Goal: Task Accomplishment & Management: Use online tool/utility

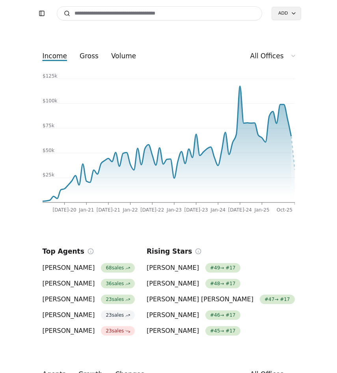
click at [147, 13] on input at bounding box center [160, 13] width 206 height 14
click at [146, 15] on input at bounding box center [160, 13] width 206 height 14
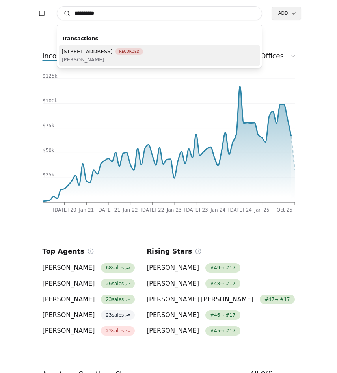
type input "**********"
click at [113, 55] on span "[STREET_ADDRESS]" at bounding box center [87, 51] width 51 height 8
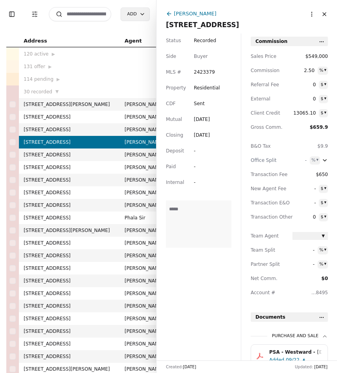
click at [88, 12] on input at bounding box center [80, 14] width 62 height 14
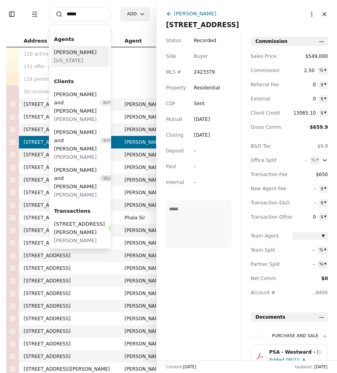
type input "*****"
click at [93, 54] on div "[PERSON_NAME] [US_STATE]" at bounding box center [80, 56] width 58 height 21
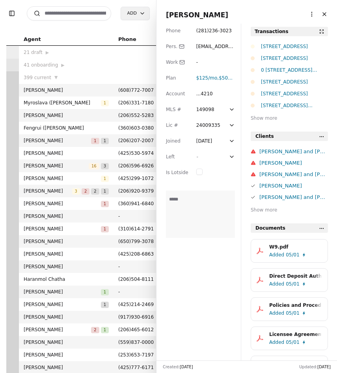
click at [286, 68] on div "0 [STREET_ADDRESS][PERSON_NAME]" at bounding box center [294, 70] width 67 height 8
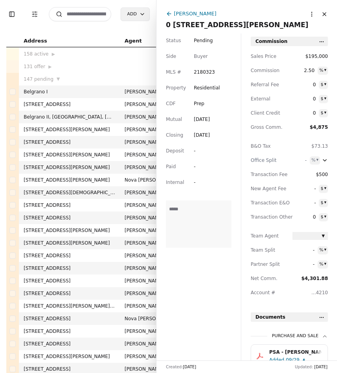
click at [301, 354] on div "PSA - [PERSON_NAME] - [DATE].pdf" at bounding box center [295, 353] width 53 height 8
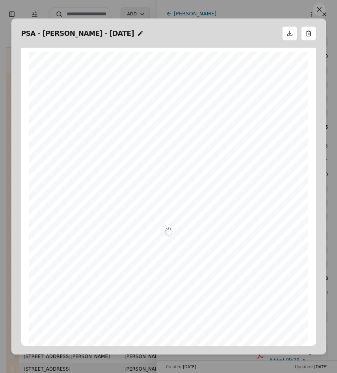
scroll to position [4, 0]
click at [319, 14] on button at bounding box center [319, 9] width 13 height 13
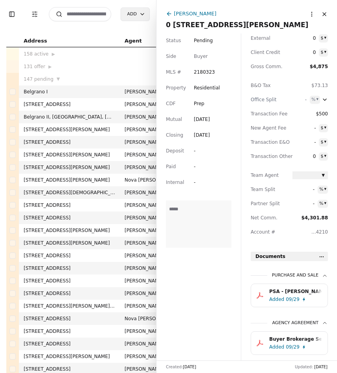
scroll to position [84, 0]
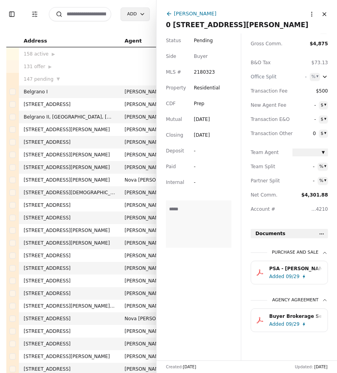
click at [286, 322] on div "09/29" at bounding box center [293, 325] width 14 height 8
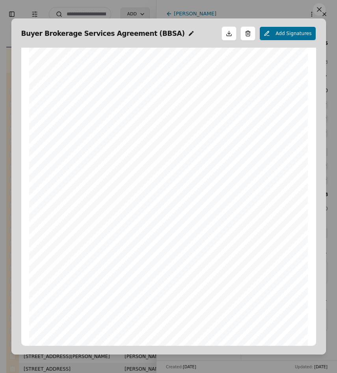
scroll to position [218, 0]
click at [320, 9] on button at bounding box center [319, 9] width 13 height 13
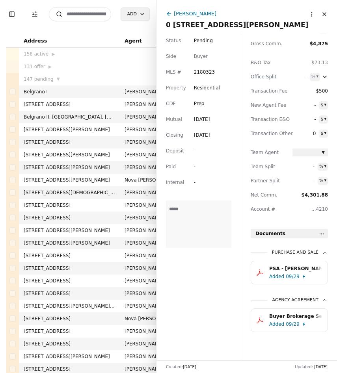
click at [290, 269] on div "PSA - [PERSON_NAME] - [DATE].pdf" at bounding box center [295, 269] width 53 height 8
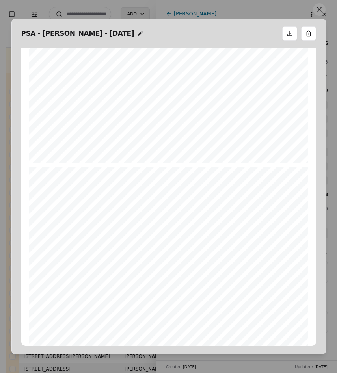
scroll to position [0, 0]
click at [318, 12] on button at bounding box center [319, 9] width 13 height 13
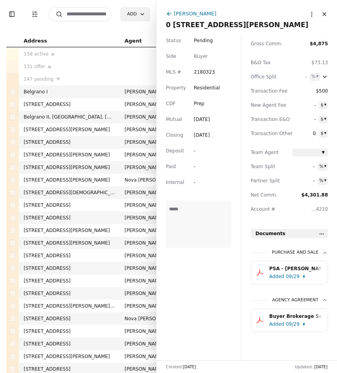
click at [297, 276] on div "09/29" at bounding box center [293, 277] width 14 height 8
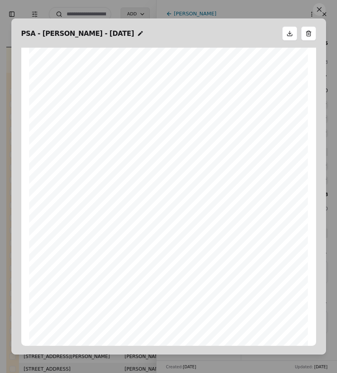
scroll to position [19, 0]
click at [317, 10] on button at bounding box center [319, 9] width 13 height 13
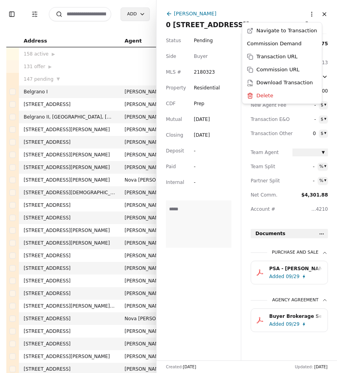
click at [317, 10] on html "Toggle Sidebar Transaction Filters Search Add Address Agent Close Side CD AA EM…" at bounding box center [168, 186] width 337 height 373
click at [290, 44] on div "Commission Demand" at bounding box center [282, 43] width 76 height 13
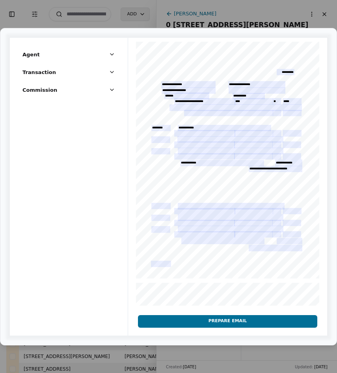
click at [207, 320] on button "Prepare Email" at bounding box center [227, 321] width 179 height 13
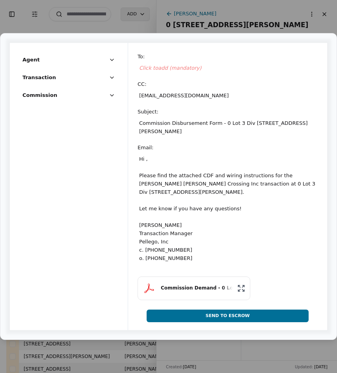
click at [170, 70] on span "Click to add (mandatory)" at bounding box center [170, 68] width 62 height 6
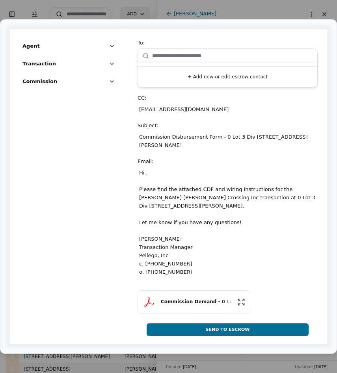
click at [191, 58] on input "text" at bounding box center [232, 56] width 160 height 16
click at [211, 75] on button "+ Add new or edit escrow contact" at bounding box center [227, 77] width 173 height 14
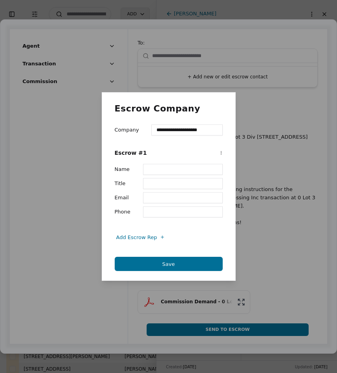
type input "**********"
click at [169, 168] on input "Name" at bounding box center [183, 169] width 80 height 11
type input "**********"
click at [171, 198] on input "Email" at bounding box center [183, 197] width 80 height 11
type input "**********"
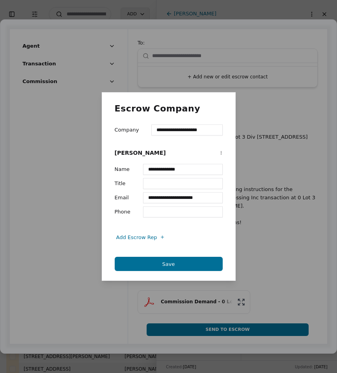
click at [168, 266] on button "Save" at bounding box center [169, 264] width 108 height 14
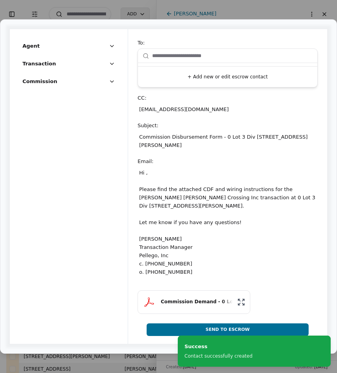
scroll to position [84, 0]
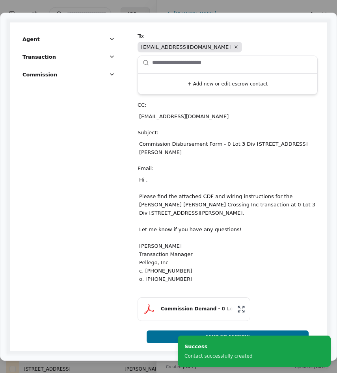
click at [148, 179] on div "Hi , Please find the attached CDF and wiring instructions for the [PERSON_NAME]…" at bounding box center [228, 229] width 180 height 111
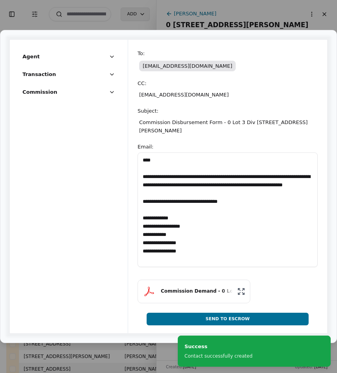
click at [150, 161] on textarea "**********" at bounding box center [228, 210] width 180 height 115
click at [148, 161] on textarea "**********" at bounding box center [228, 210] width 180 height 115
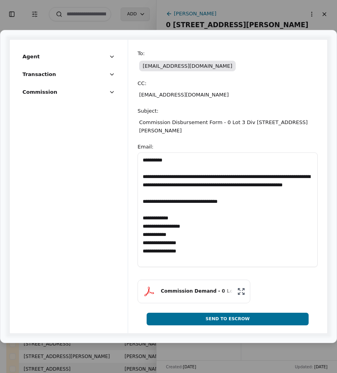
type textarea "**********"
click at [219, 319] on button "Send To Escrow" at bounding box center [228, 319] width 162 height 13
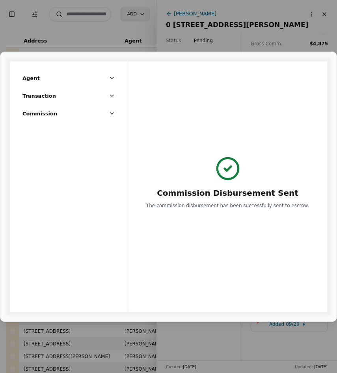
click at [227, 173] on icon at bounding box center [227, 168] width 25 height 25
click at [90, 113] on button "Commission" at bounding box center [68, 117] width 93 height 15
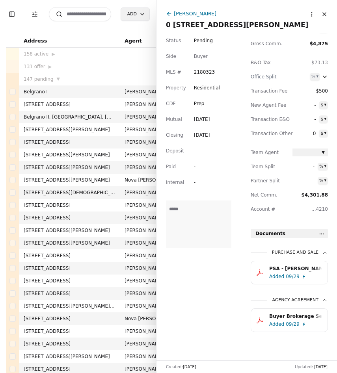
click at [310, 17] on html "Toggle Sidebar Transaction Filters Search Add Address Agent Close Side CD AA EM…" at bounding box center [168, 186] width 337 height 373
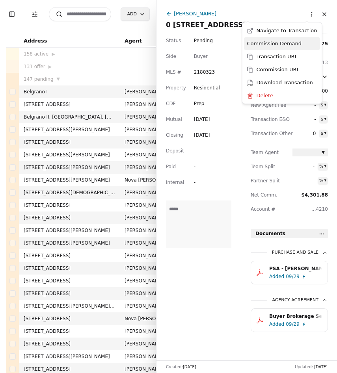
click at [294, 47] on div "Commission Demand" at bounding box center [282, 43] width 76 height 13
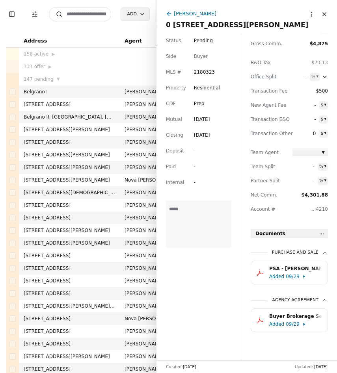
click at [205, 26] on span "0 [STREET_ADDRESS][PERSON_NAME]" at bounding box center [247, 24] width 162 height 11
click at [205, 26] on input "**********" at bounding box center [247, 25] width 162 height 8
click at [220, 304] on div "Status Pending Side Buyer MLS # 2180323 Property Residential CDF Prep Mutual [D…" at bounding box center [199, 197] width 84 height 327
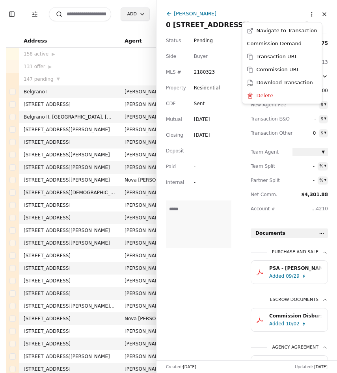
click at [306, 13] on html "Toggle Sidebar Transaction Filters Search Add Address Agent Close Side CD AA EM…" at bounding box center [168, 186] width 337 height 373
click at [291, 45] on div "Commission Demand" at bounding box center [282, 43] width 76 height 13
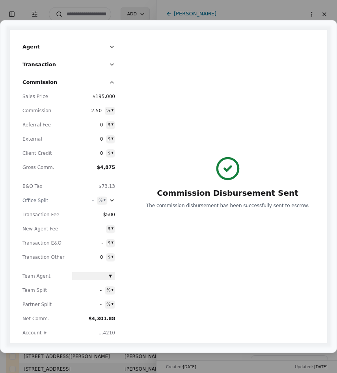
click at [234, 205] on p "The commission disbursement has been successfully sent to escrow." at bounding box center [227, 206] width 163 height 8
click at [230, 181] on div "Commission Disbursement Sent The commission disbursement has been successfully …" at bounding box center [227, 183] width 163 height 54
click at [226, 170] on icon at bounding box center [228, 168] width 6 height 4
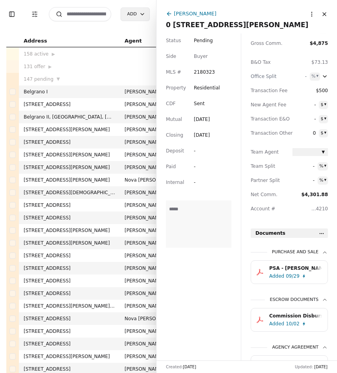
click at [171, 14] on icon at bounding box center [169, 14] width 6 height 6
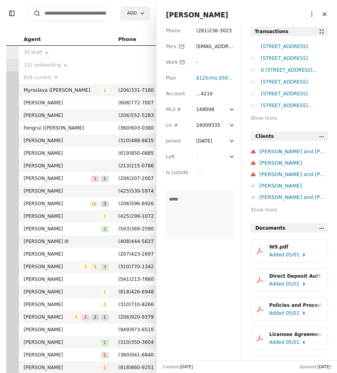
click at [273, 68] on div "0 [STREET_ADDRESS][PERSON_NAME]" at bounding box center [294, 70] width 67 height 8
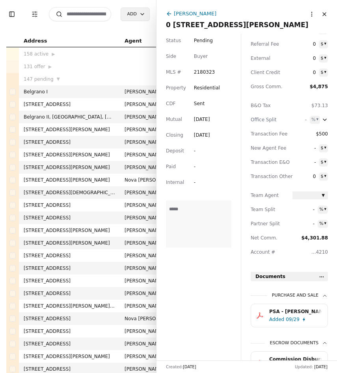
scroll to position [57, 0]
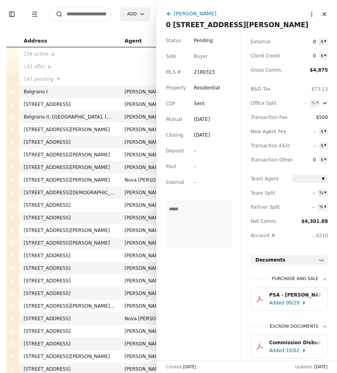
click at [293, 292] on div "PSA - [PERSON_NAME] - [DATE].pdf" at bounding box center [295, 295] width 53 height 8
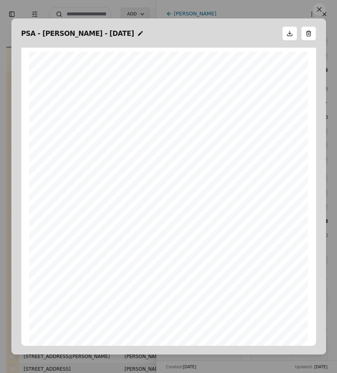
scroll to position [4, 0]
click at [316, 12] on button at bounding box center [319, 9] width 13 height 13
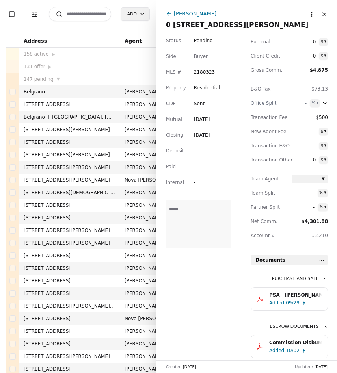
click at [168, 15] on icon at bounding box center [168, 14] width 2 height 4
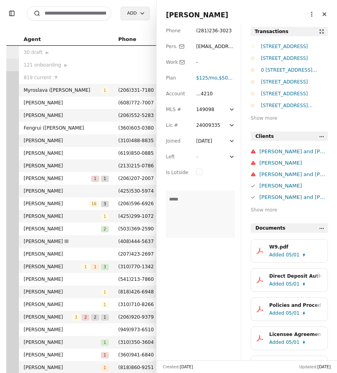
click at [275, 62] on div "[STREET_ADDRESS] [STREET_ADDRESS] 0 Lot 3 Div [STREET_ADDRESS][PERSON_NAME] [ST…" at bounding box center [289, 76] width 77 height 67
click at [267, 57] on div "[STREET_ADDRESS]" at bounding box center [294, 58] width 67 height 8
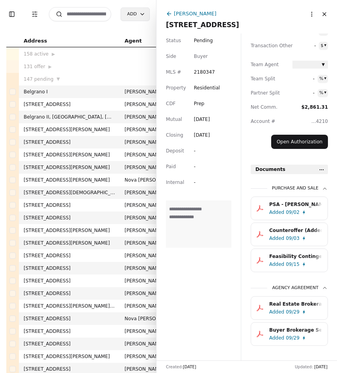
scroll to position [186, 0]
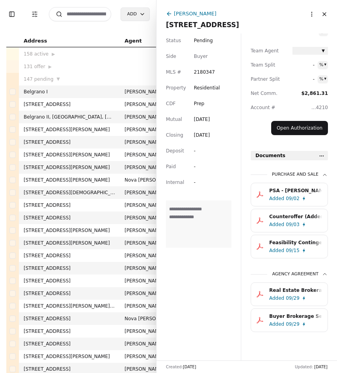
click at [306, 197] on div "Added 09/02" at bounding box center [297, 199] width 56 height 8
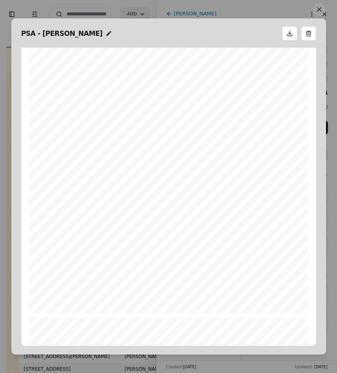
scroll to position [6322, 0]
click at [321, 4] on button at bounding box center [319, 9] width 13 height 13
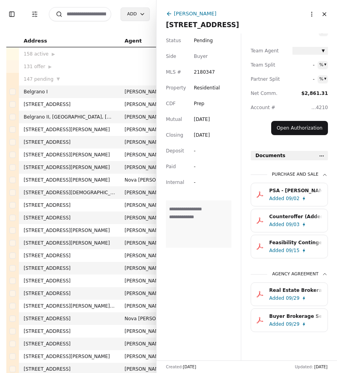
click at [300, 222] on div "Added 09/03" at bounding box center [297, 225] width 56 height 8
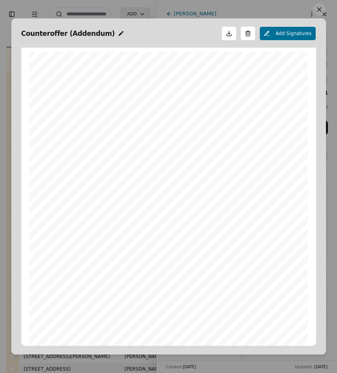
scroll to position [4, 0]
click at [320, 7] on button at bounding box center [319, 9] width 13 height 13
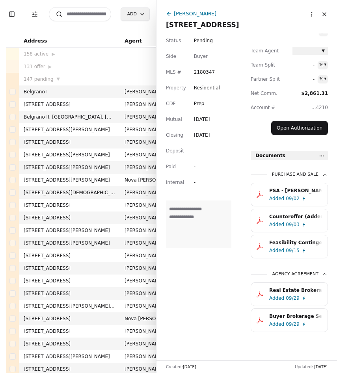
scroll to position [186, 0]
click at [308, 293] on div "Real Estate Brokerage in [US_STATE] Pamphlet.pdf" at bounding box center [295, 291] width 53 height 8
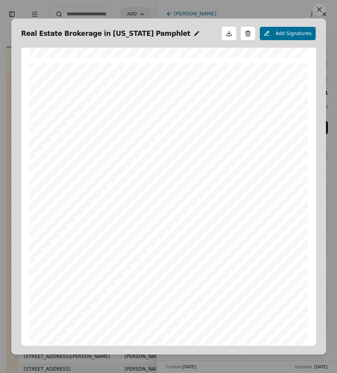
scroll to position [1166, 0]
click at [317, 7] on button at bounding box center [319, 9] width 13 height 13
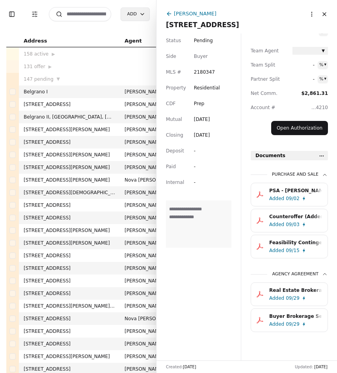
click at [298, 322] on div "09/29" at bounding box center [293, 325] width 14 height 8
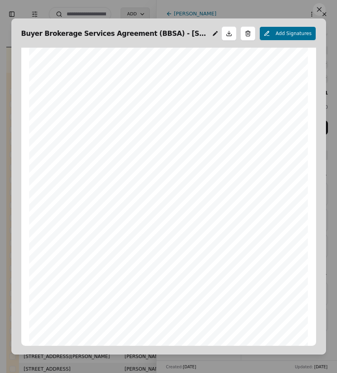
scroll to position [801, 0]
click at [324, 7] on button at bounding box center [319, 9] width 13 height 13
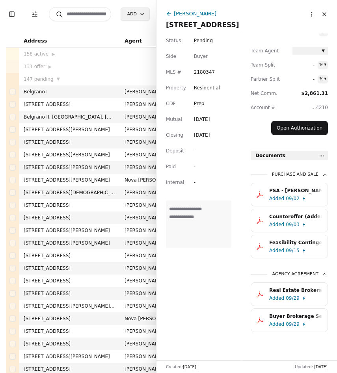
click at [183, 13] on div "[PERSON_NAME]" at bounding box center [195, 13] width 43 height 8
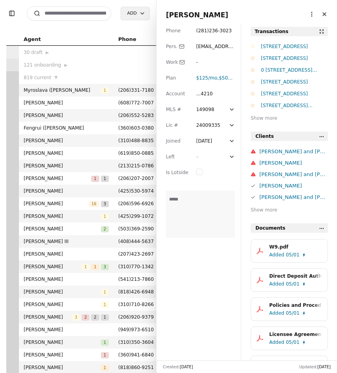
click at [276, 70] on div "0 [STREET_ADDRESS][PERSON_NAME]" at bounding box center [294, 70] width 67 height 8
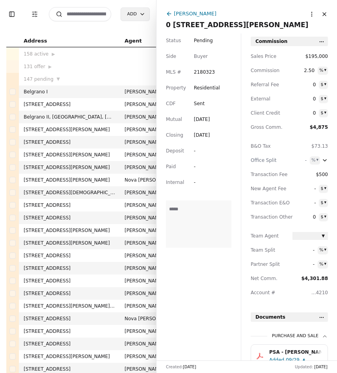
click at [185, 13] on div "[PERSON_NAME]" at bounding box center [195, 13] width 43 height 8
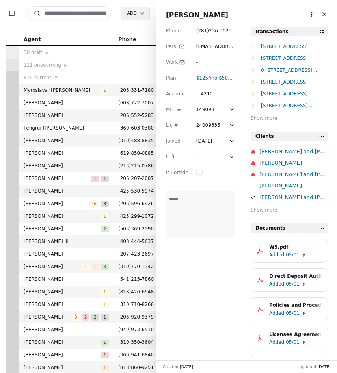
click at [278, 55] on div "[STREET_ADDRESS]" at bounding box center [294, 58] width 67 height 8
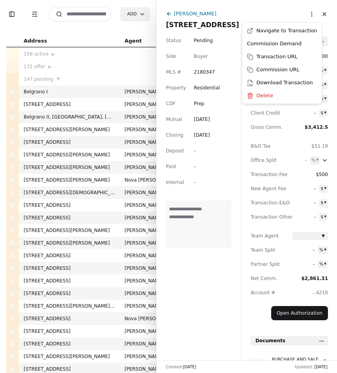
click at [312, 16] on html "Toggle Sidebar Transaction Filters Search Add Address Agent Close Side CD AA EM…" at bounding box center [168, 186] width 337 height 373
click at [294, 43] on div "Commission Demand" at bounding box center [282, 43] width 76 height 13
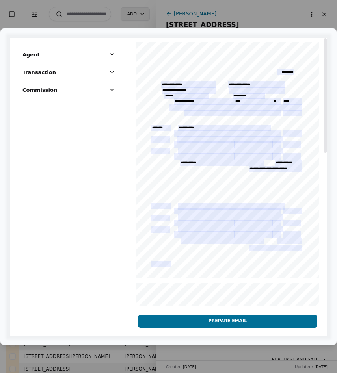
click at [166, 140] on div at bounding box center [227, 350] width 199 height 624
